Goal: Find specific page/section: Find specific page/section

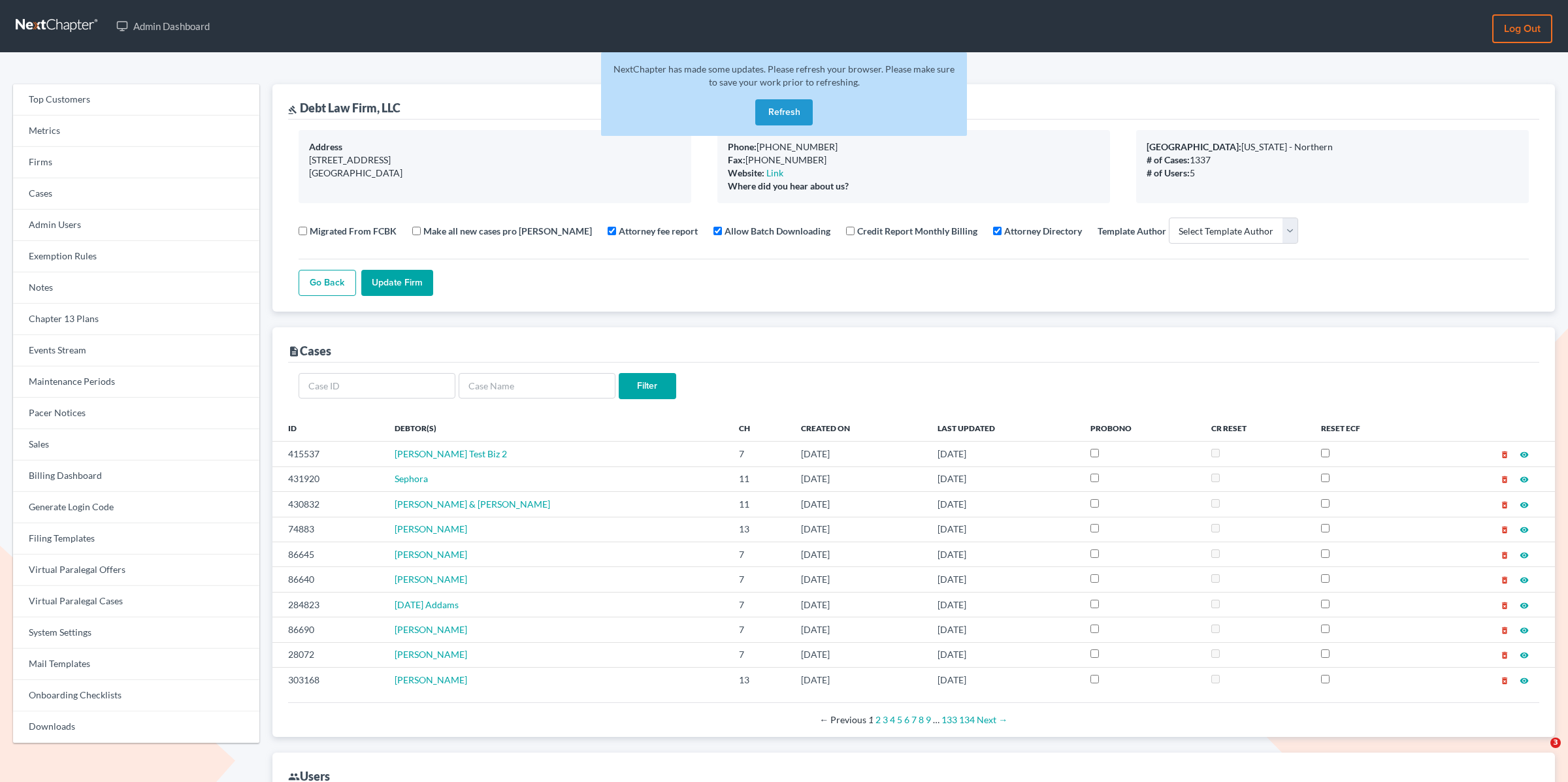
select select
click at [58, 156] on link "Firms" at bounding box center [136, 163] width 246 height 31
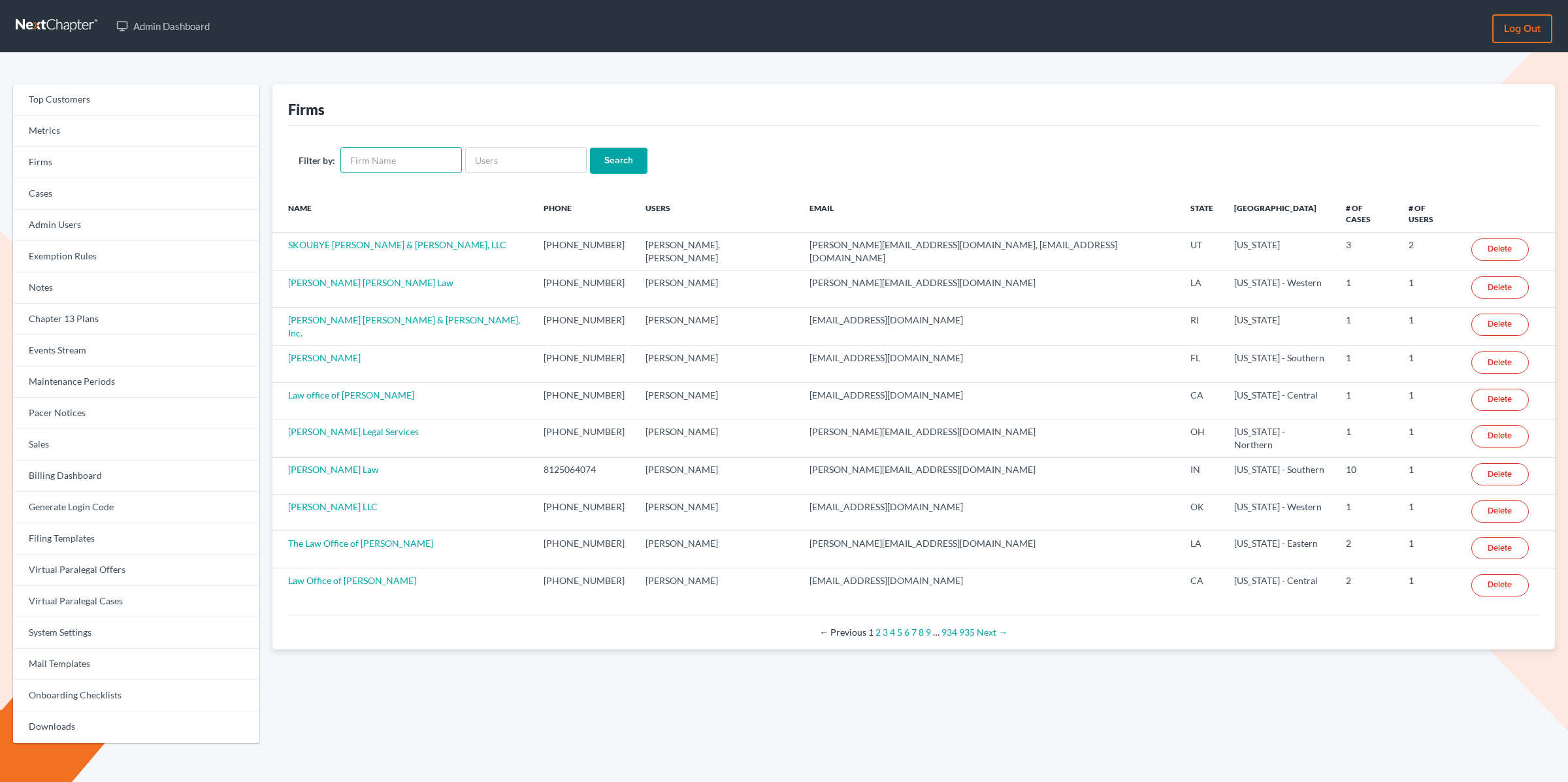
click at [429, 164] on input "text" at bounding box center [401, 160] width 122 height 26
type input "[PERSON_NAME]"
click at [590, 148] on input "Search" at bounding box center [619, 161] width 58 height 26
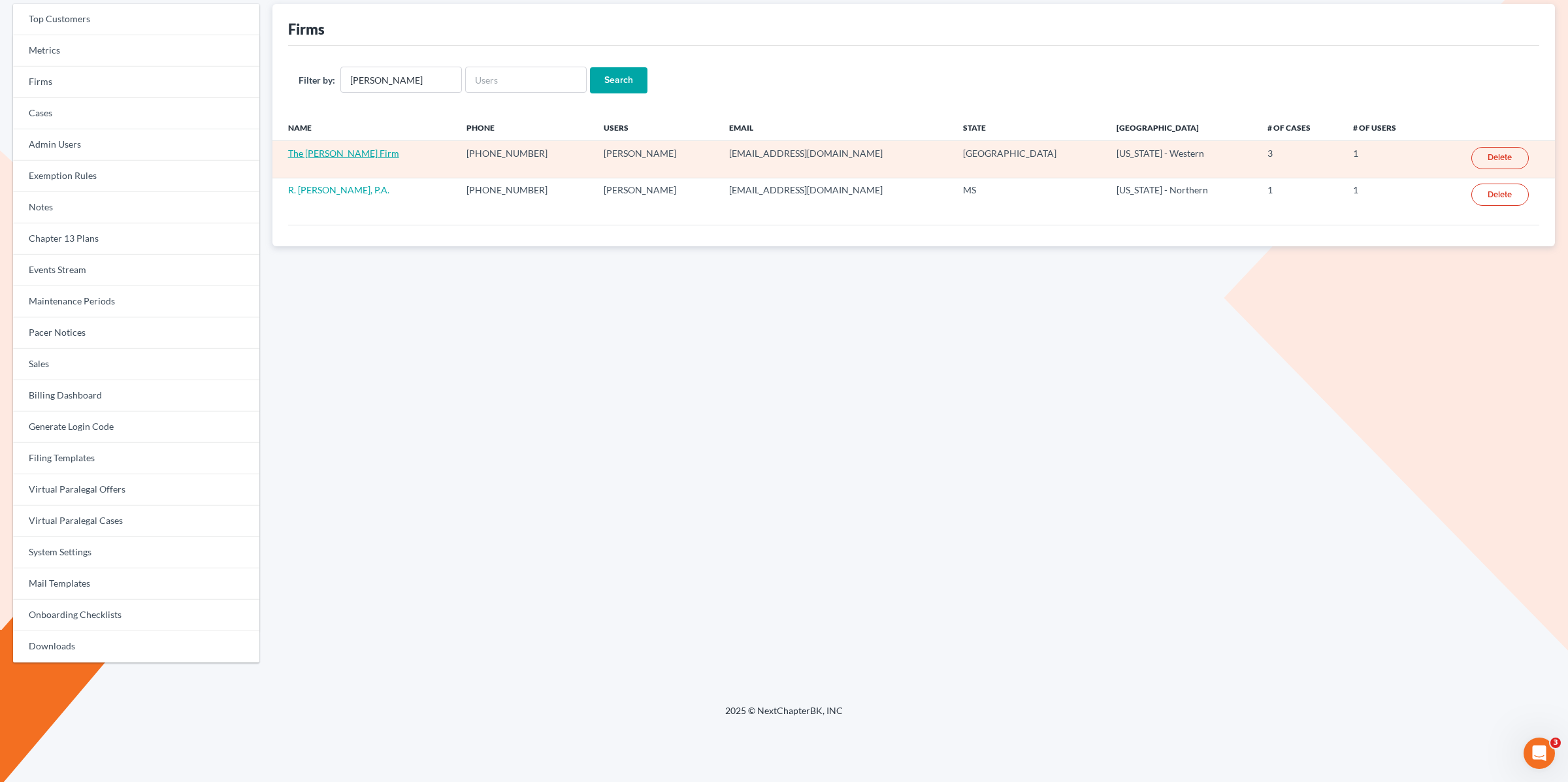
click at [301, 156] on link "The Lott Firm" at bounding box center [344, 153] width 111 height 11
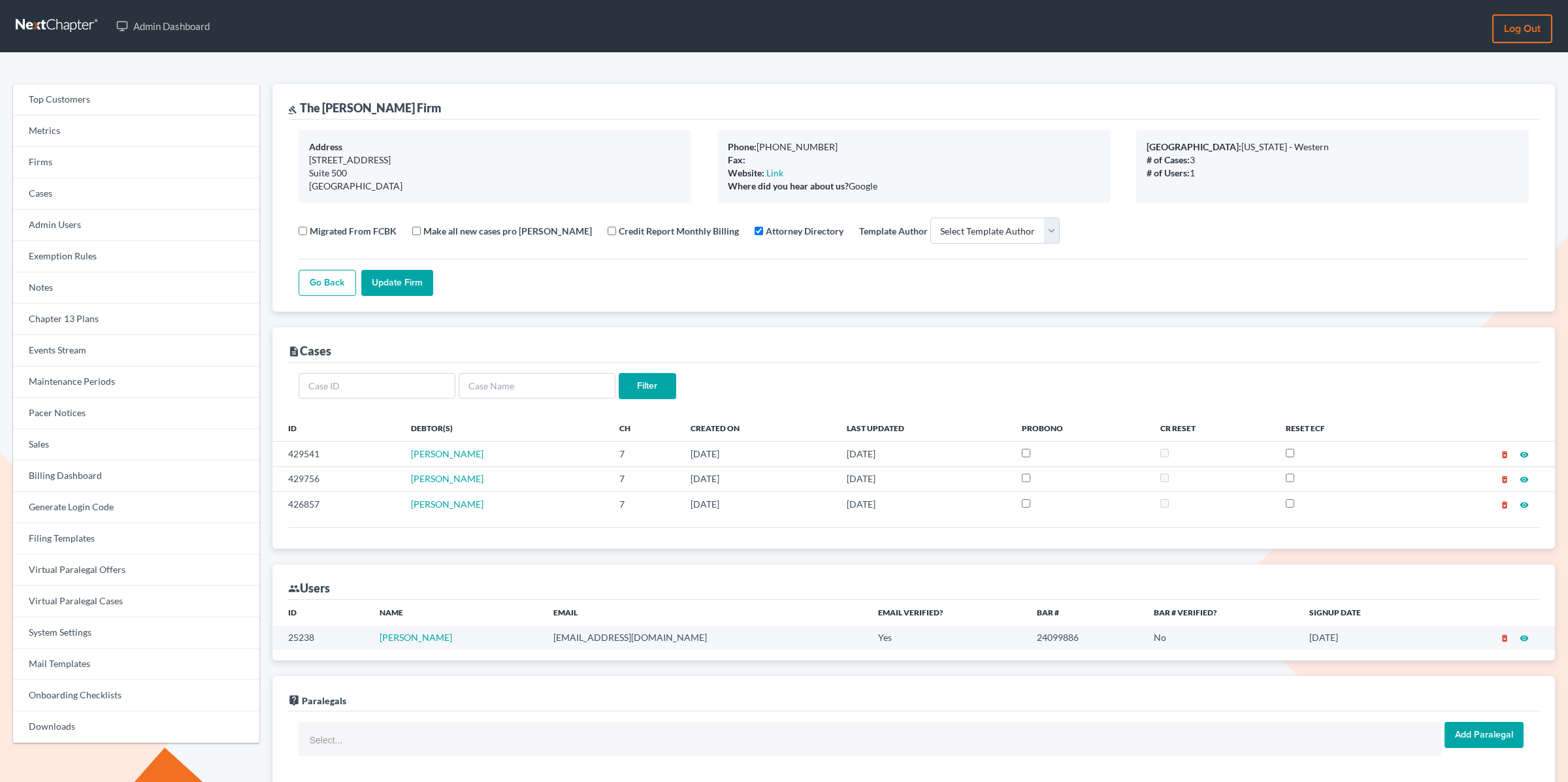
select select
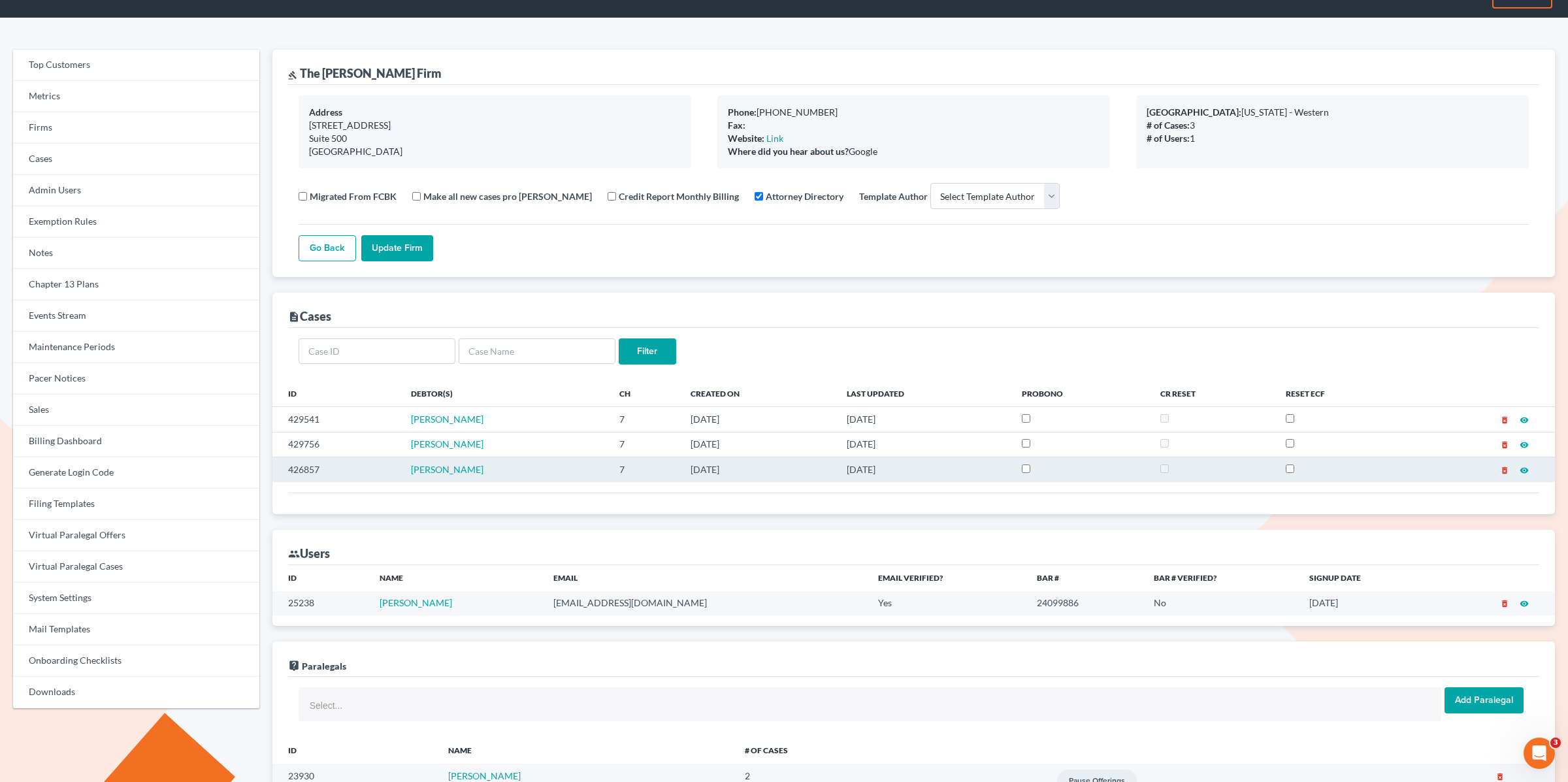
scroll to position [12, 0]
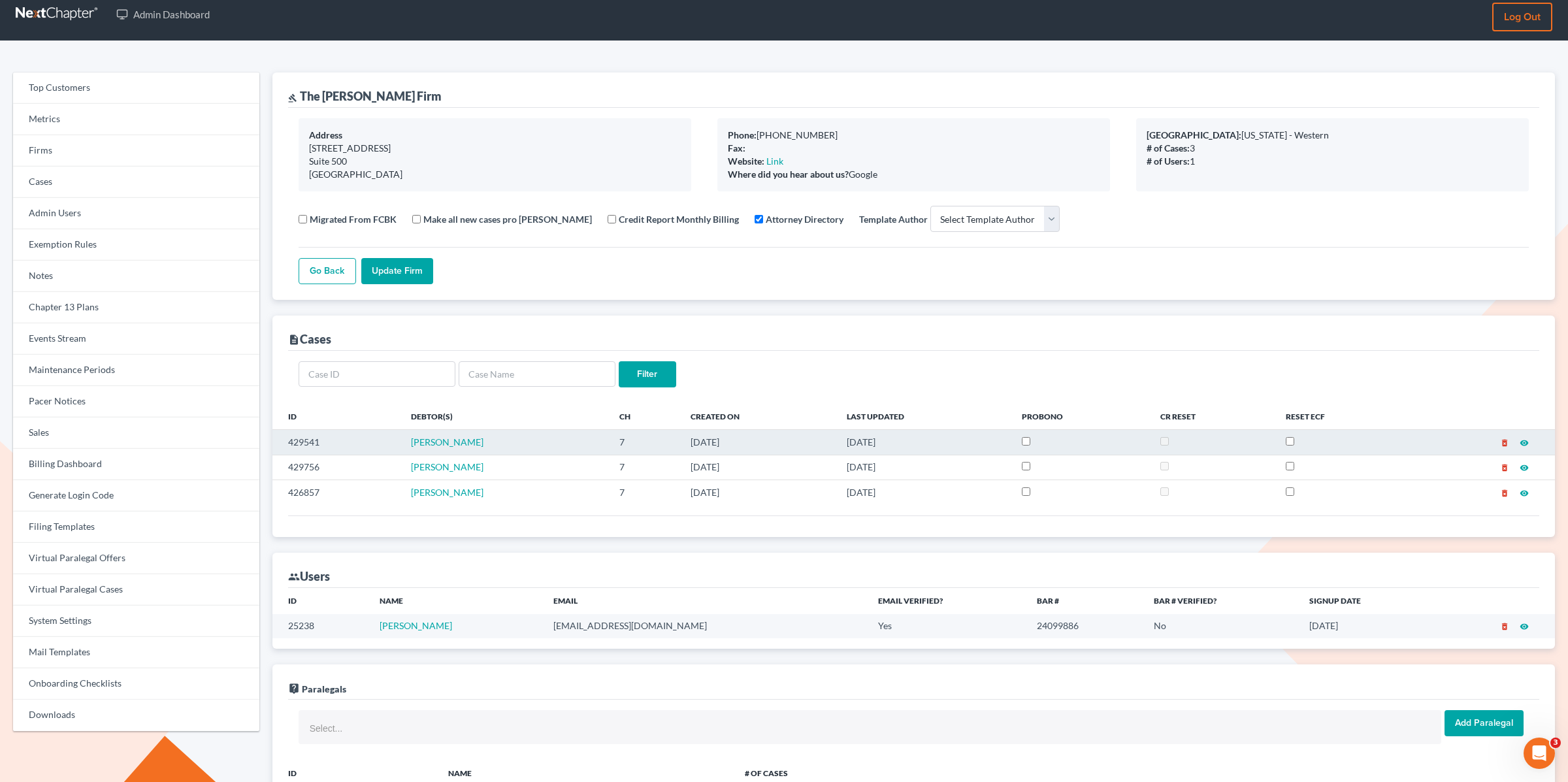
drag, startPoint x: 506, startPoint y: 441, endPoint x: 376, endPoint y: 445, distance: 130.1
click at [389, 438] on tr "429541 Katherine Bergamo 7 07/28/2025 09/07/2025 delete_forever visibility" at bounding box center [913, 442] width 1282 height 25
copy tr "[PERSON_NAME]"
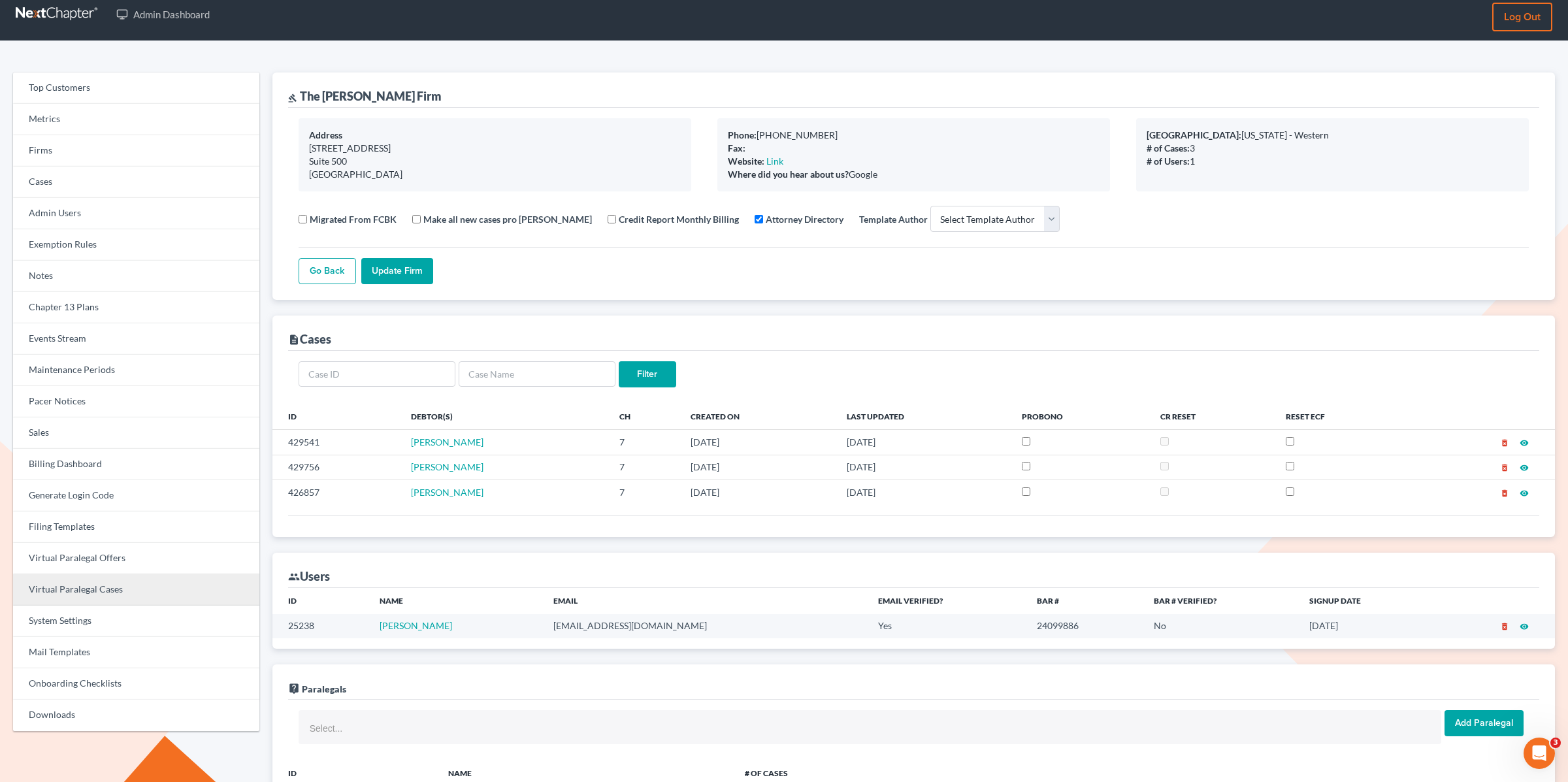
click at [86, 597] on link "Virtual Paralegal Cases" at bounding box center [136, 589] width 246 height 31
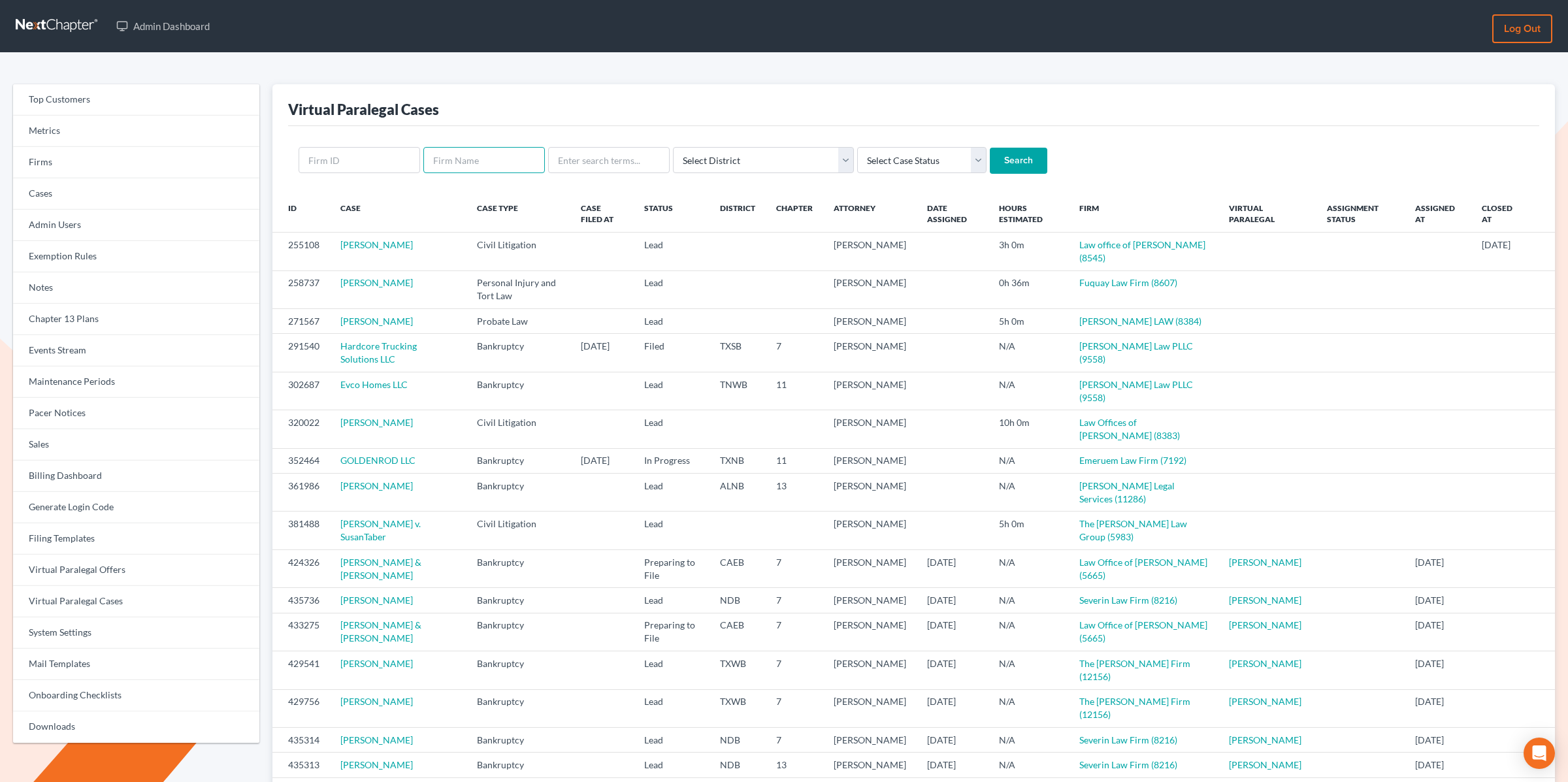
click at [522, 155] on input "text" at bounding box center [484, 160] width 122 height 26
click at [619, 148] on input "text" at bounding box center [609, 160] width 122 height 26
paste input "[PERSON_NAME]"
type input "[PERSON_NAME]"
click at [990, 148] on input "Search" at bounding box center [1019, 161] width 58 height 26
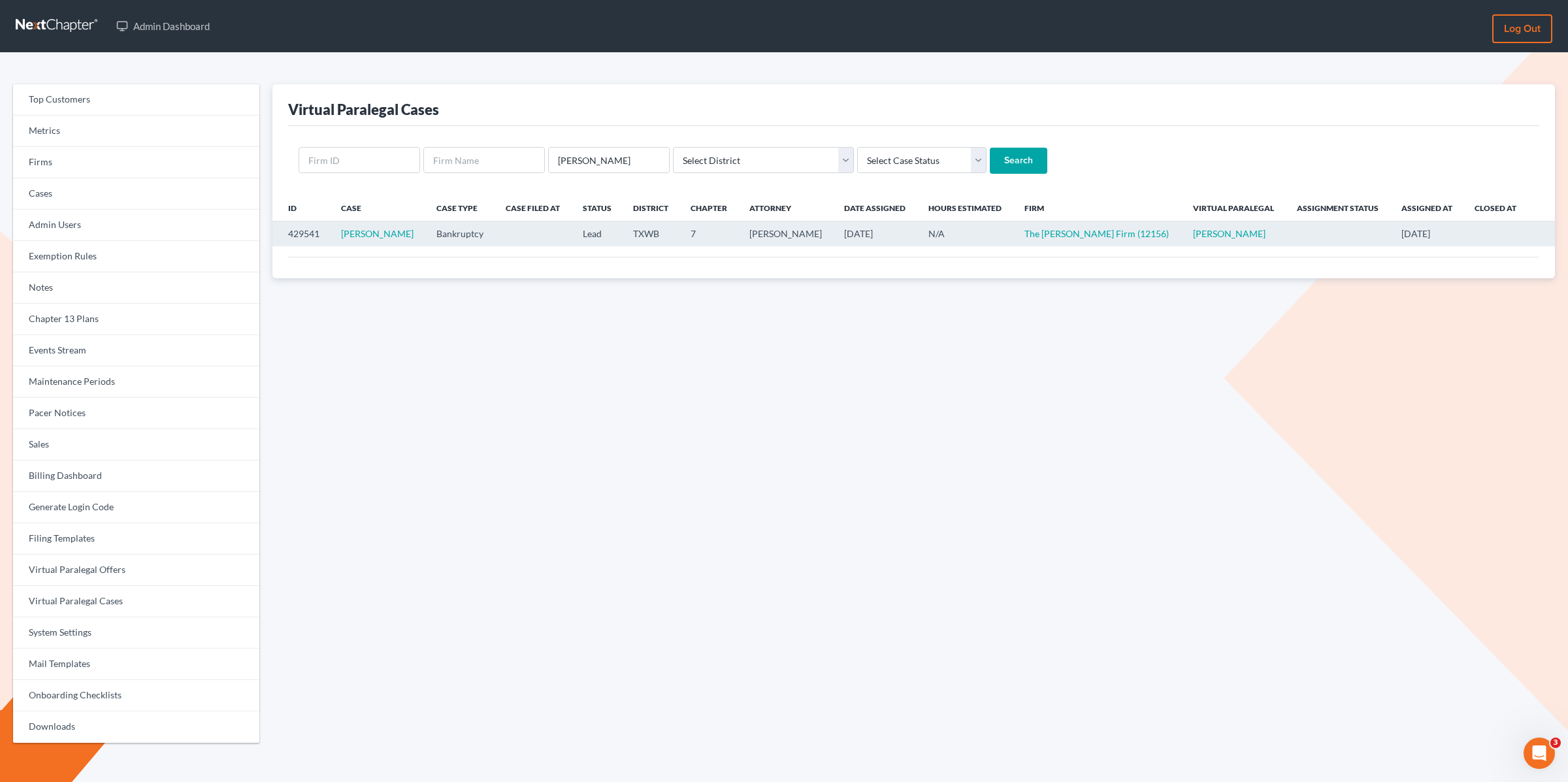
drag, startPoint x: 1090, startPoint y: 229, endPoint x: 274, endPoint y: 239, distance: 816.1
click at [275, 239] on tr "429541 Katherine Bergamo Bankruptcy Lead TXWB 7 Ryan Lott 09/04/2025 N/A The Lo…" at bounding box center [913, 233] width 1282 height 25
copy tr "429541 Katherine Bergamo Bankruptcy Lead TXWB 7 Ryan Lott 09/04/2025 N/A The Lo…"
